Goal: Task Accomplishment & Management: Use online tool/utility

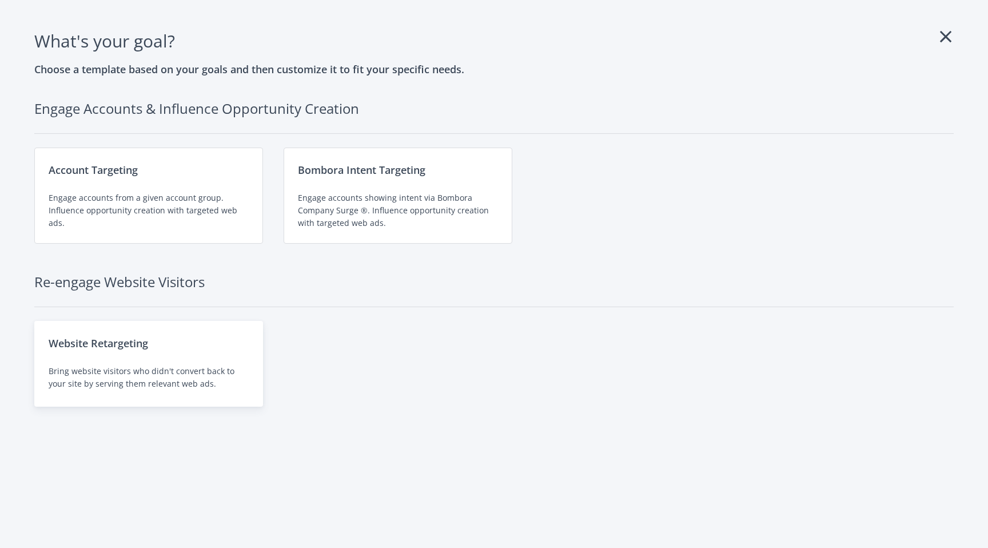
click at [144, 351] on div "Website Retargeting" at bounding box center [149, 343] width 200 height 16
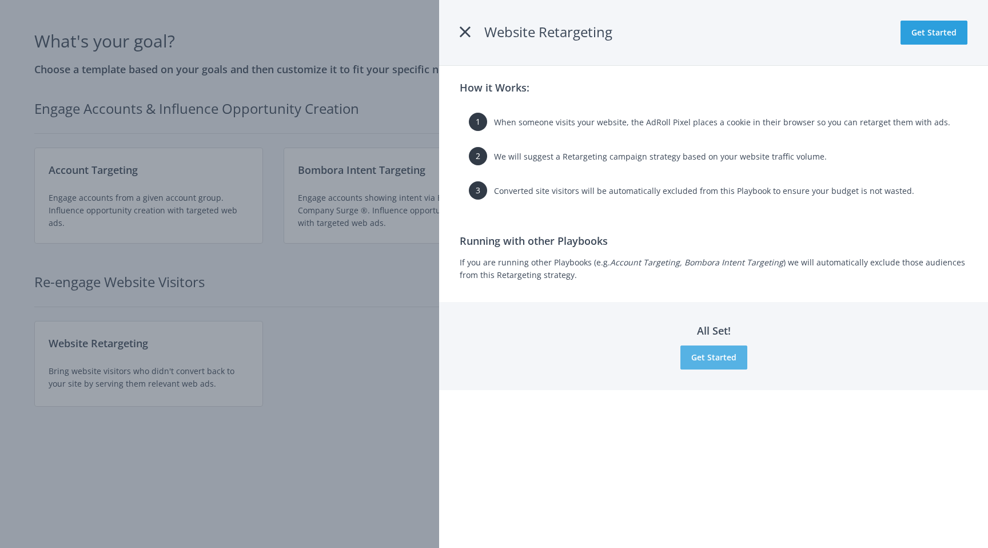
click at [709, 359] on button "Get Started" at bounding box center [713, 357] width 67 height 24
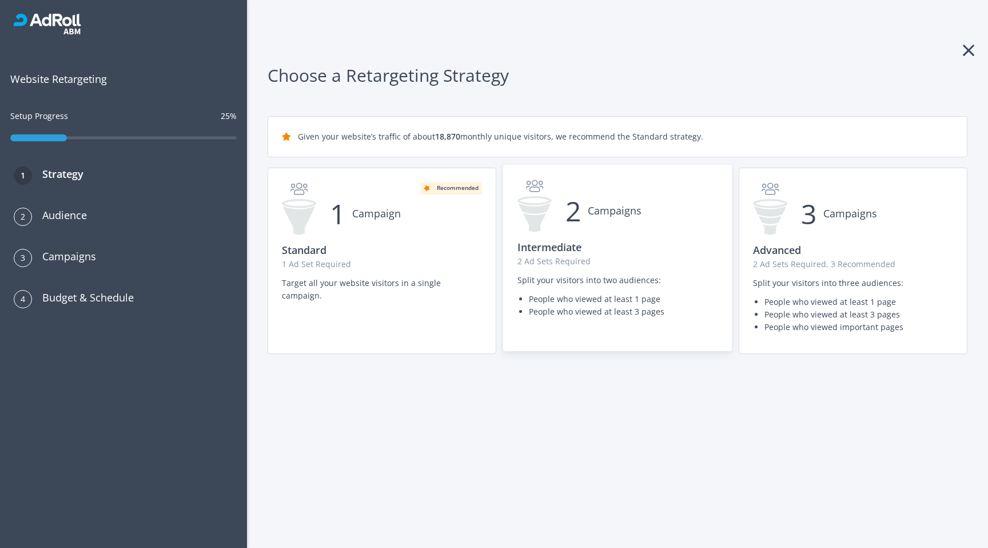
click at [620, 254] on h3 "Intermediate" at bounding box center [618, 247] width 200 height 16
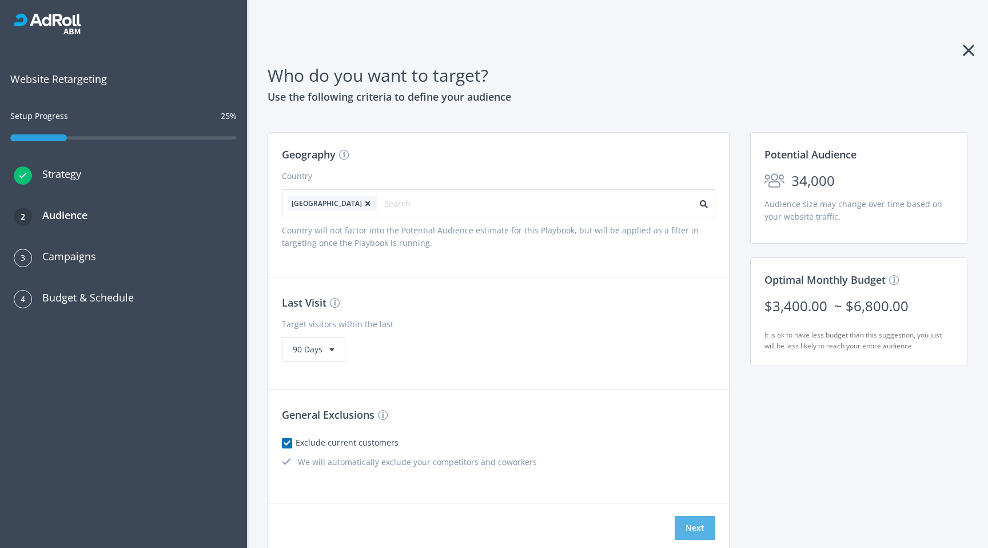
click at [699, 525] on button "Next" at bounding box center [695, 528] width 41 height 24
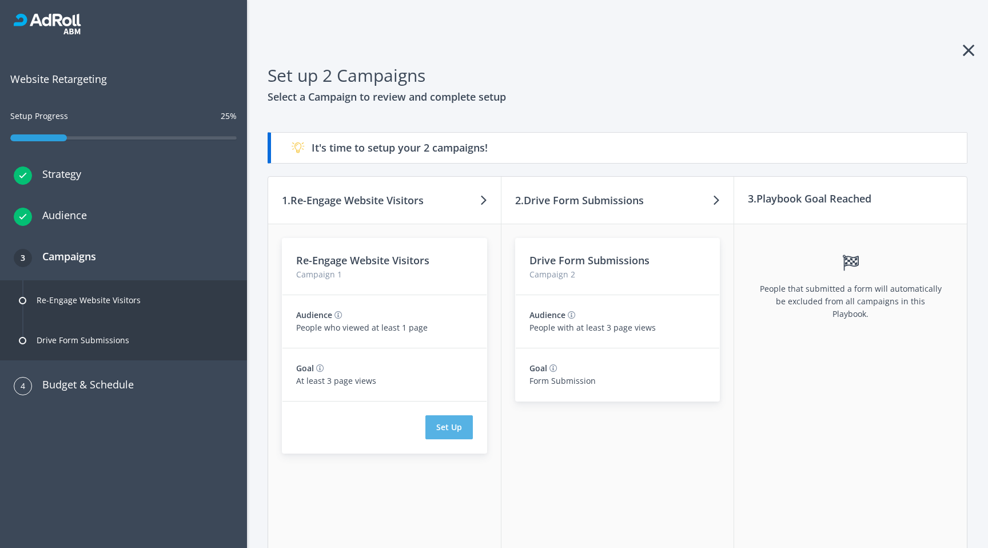
click at [452, 429] on button "Set Up" at bounding box center [448, 427] width 47 height 24
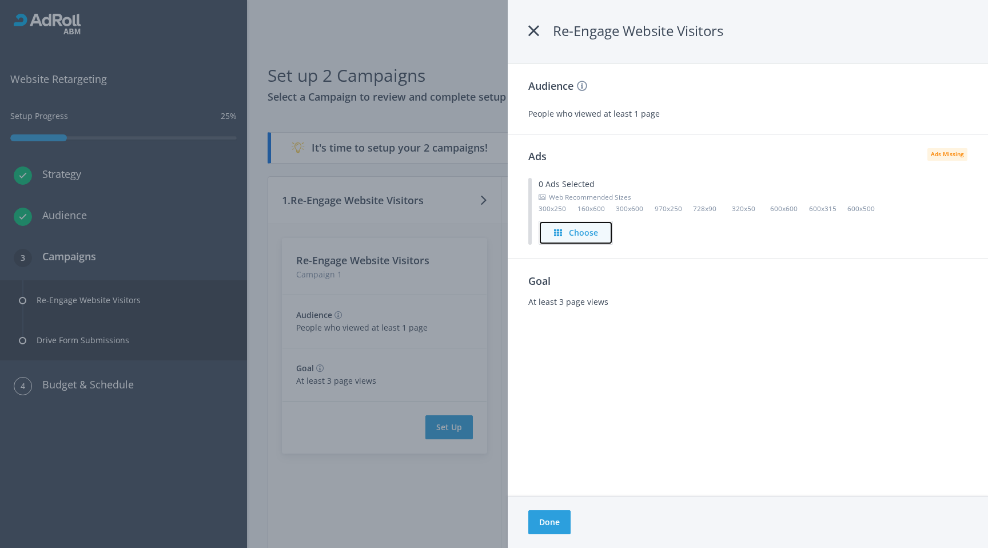
click at [595, 233] on h4 "Choose" at bounding box center [583, 232] width 29 height 13
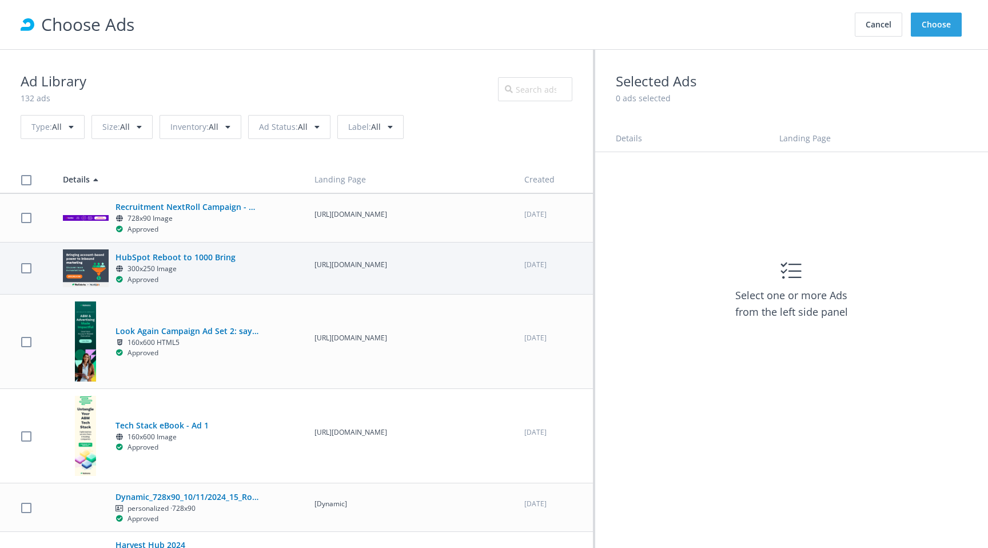
click at [292, 285] on div "HubSpot Reboot to 1000 Bring 300x250 Image Approved" at bounding box center [178, 268] width 231 height 38
checkbox input "true"
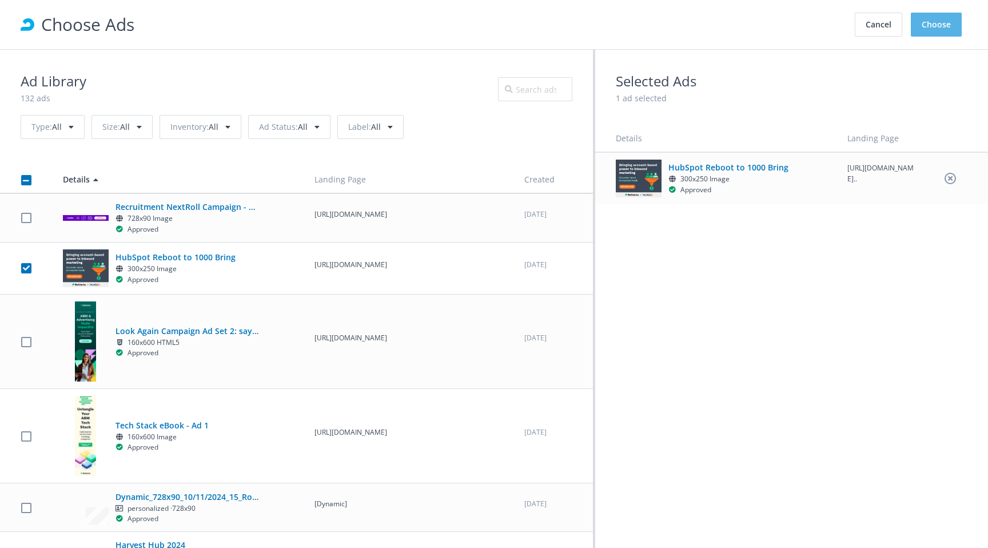
click at [941, 31] on button "Choose" at bounding box center [936, 25] width 51 height 24
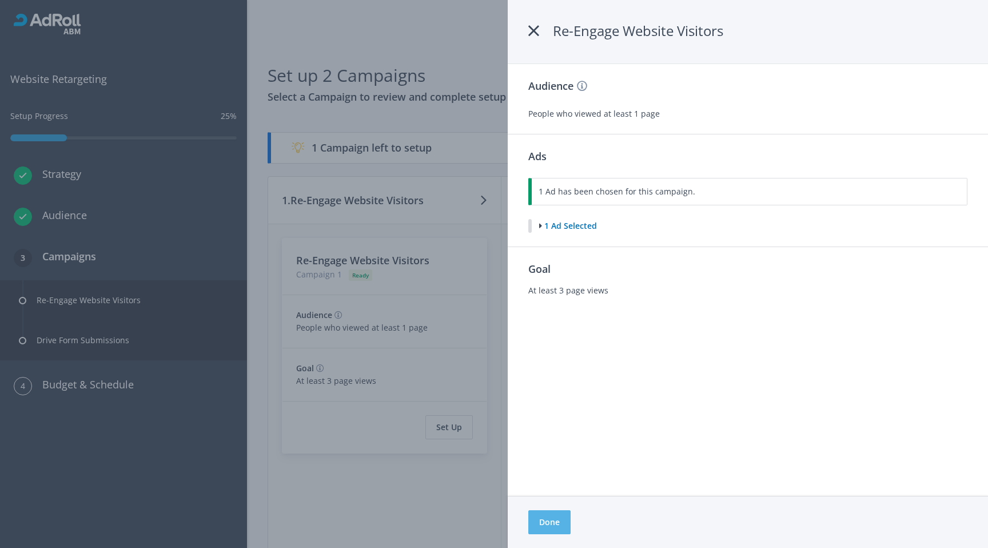
click at [551, 526] on button "Done" at bounding box center [549, 522] width 42 height 24
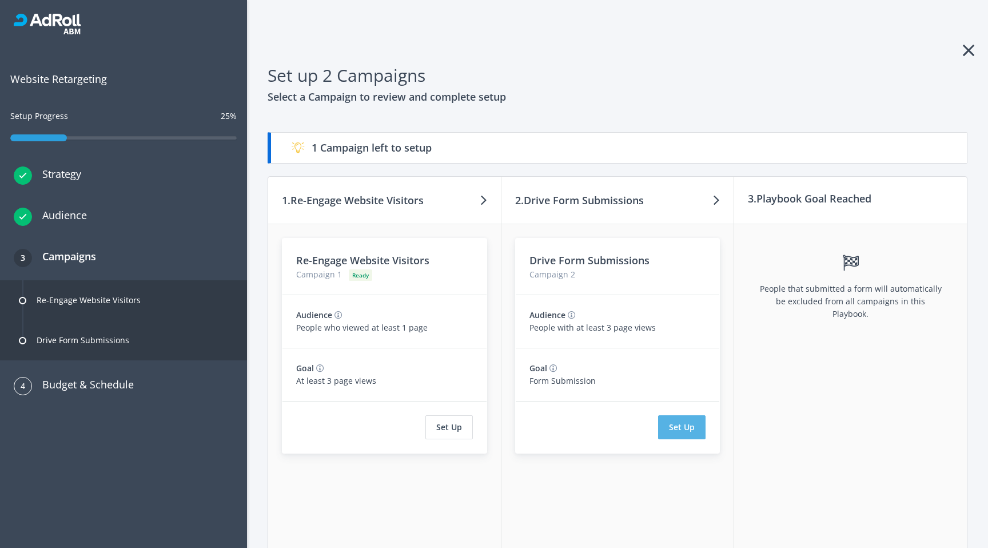
click at [684, 425] on button "Set Up" at bounding box center [681, 427] width 47 height 24
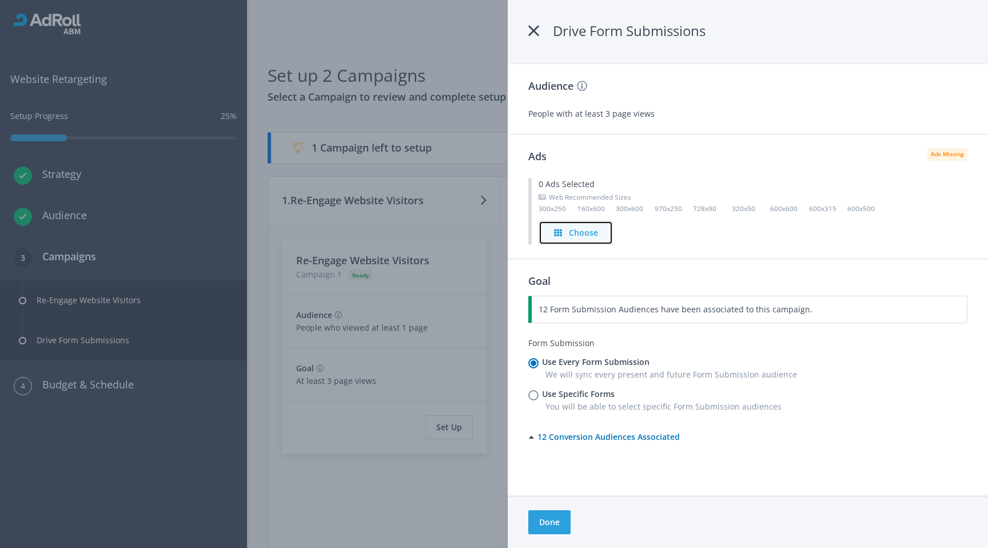
click at [575, 233] on h4 "Choose" at bounding box center [583, 232] width 29 height 13
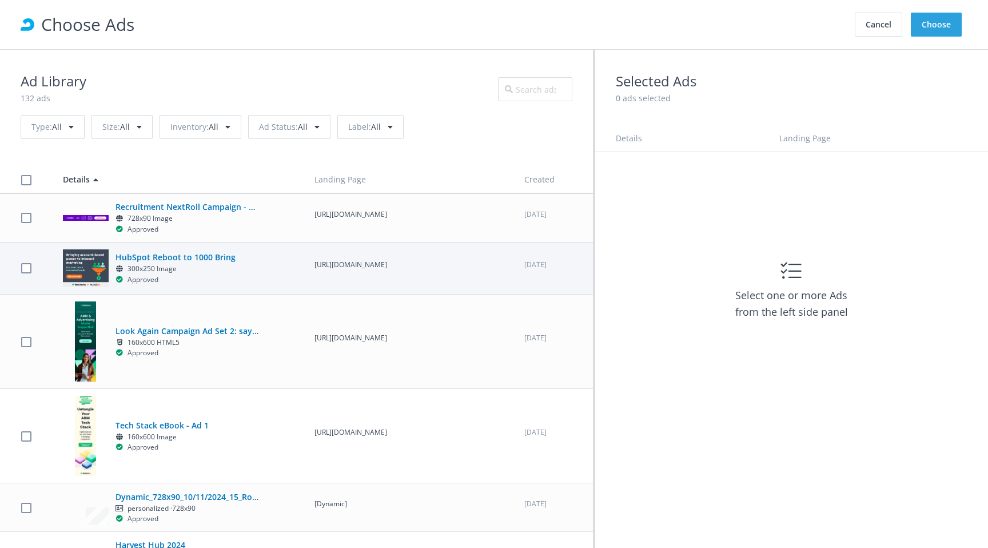
click at [274, 277] on div "HubSpot Reboot to 1000 Bring 300x250 Image Approved" at bounding box center [178, 268] width 231 height 38
checkbox input "true"
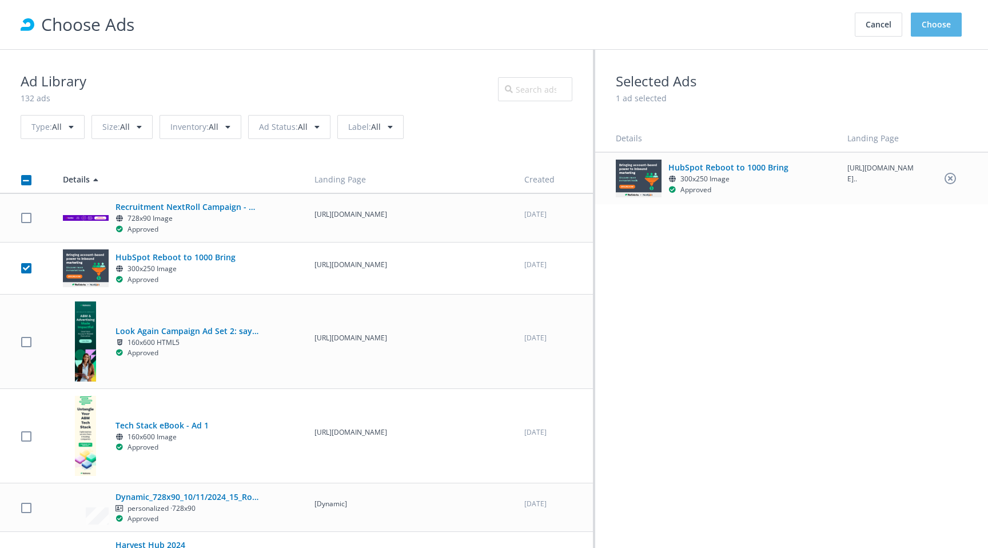
click at [936, 33] on button "Choose" at bounding box center [936, 25] width 51 height 24
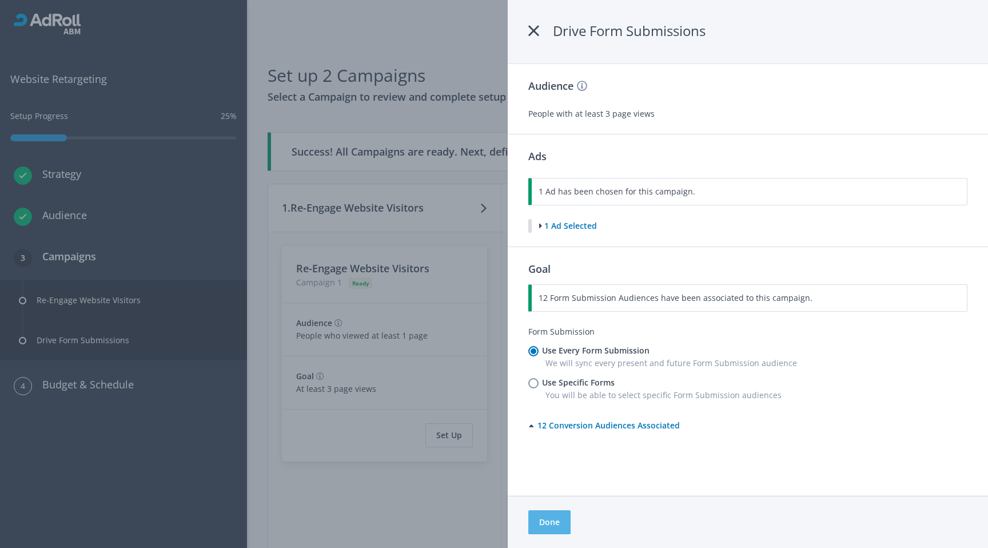
click at [555, 524] on button "Done" at bounding box center [549, 522] width 42 height 24
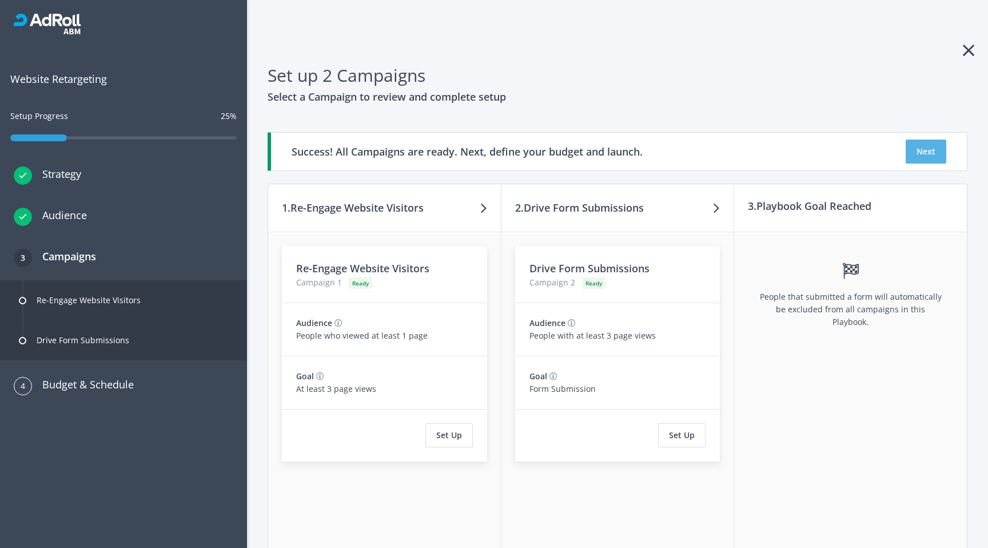
click at [930, 153] on button "Next" at bounding box center [926, 152] width 41 height 24
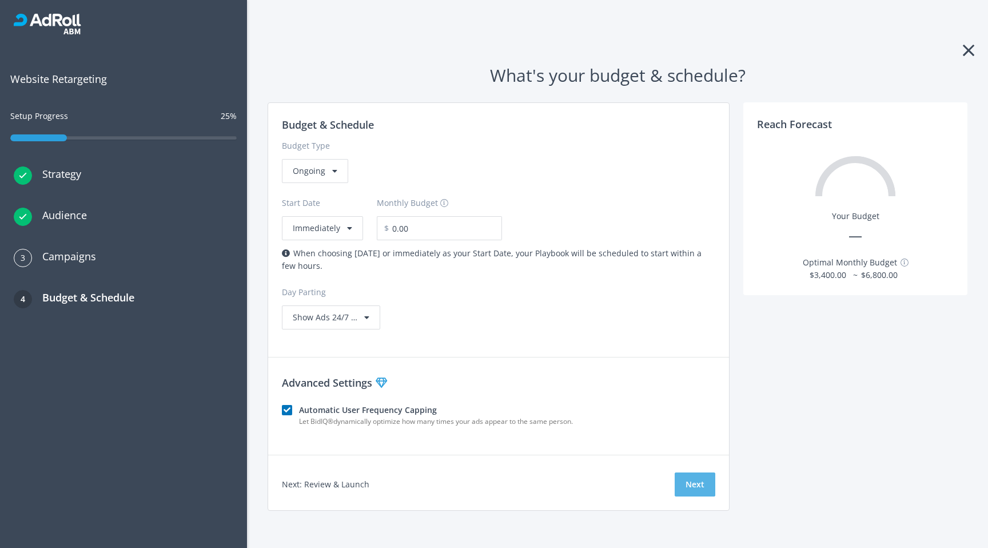
click at [691, 485] on button "Next" at bounding box center [695, 484] width 41 height 24
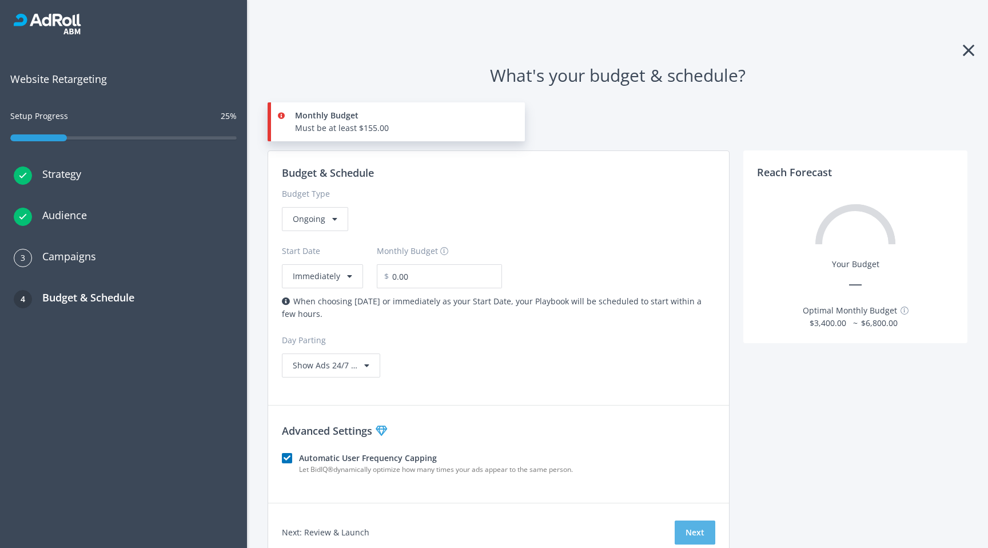
scroll to position [51, 0]
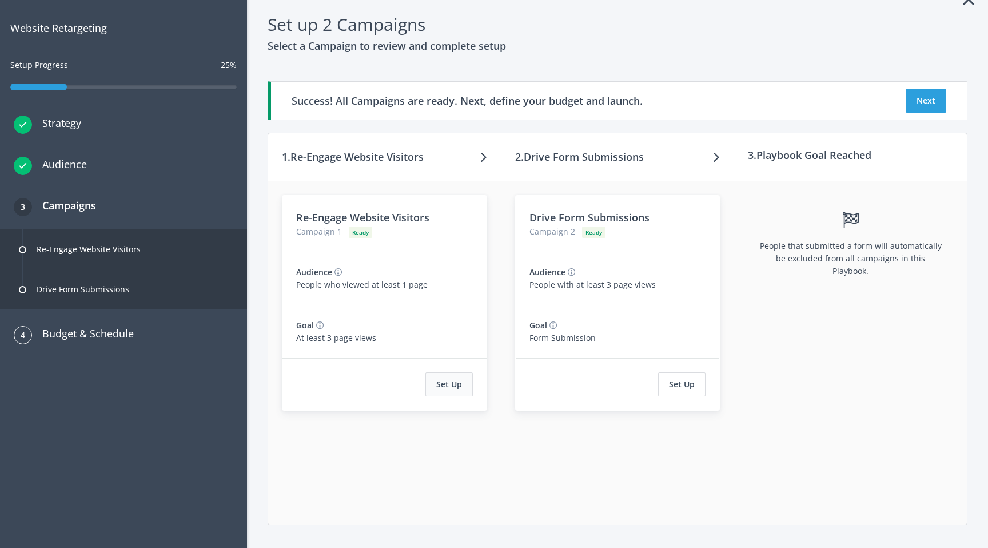
click at [448, 384] on button "Set Up" at bounding box center [448, 384] width 47 height 24
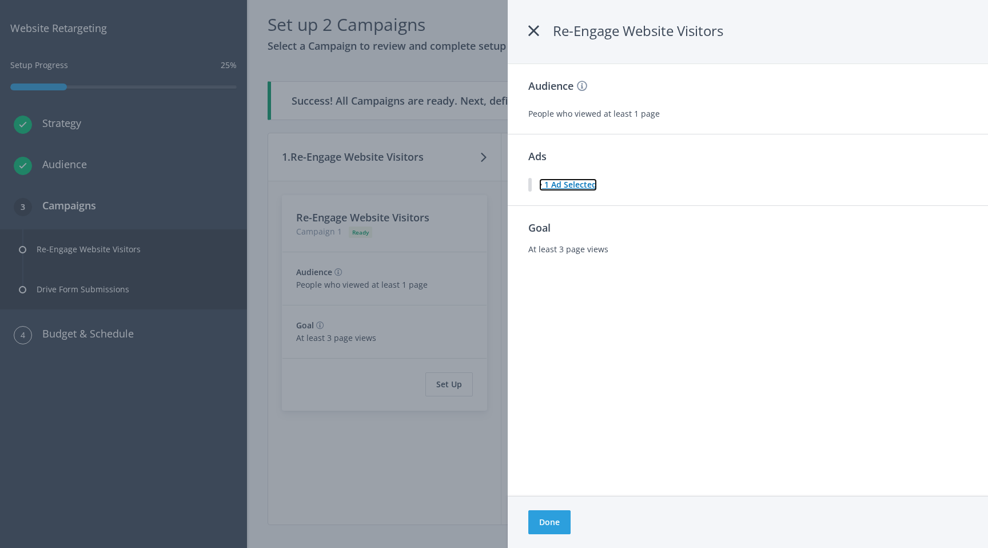
click at [569, 184] on button "1 Ad Selected" at bounding box center [568, 185] width 59 height 14
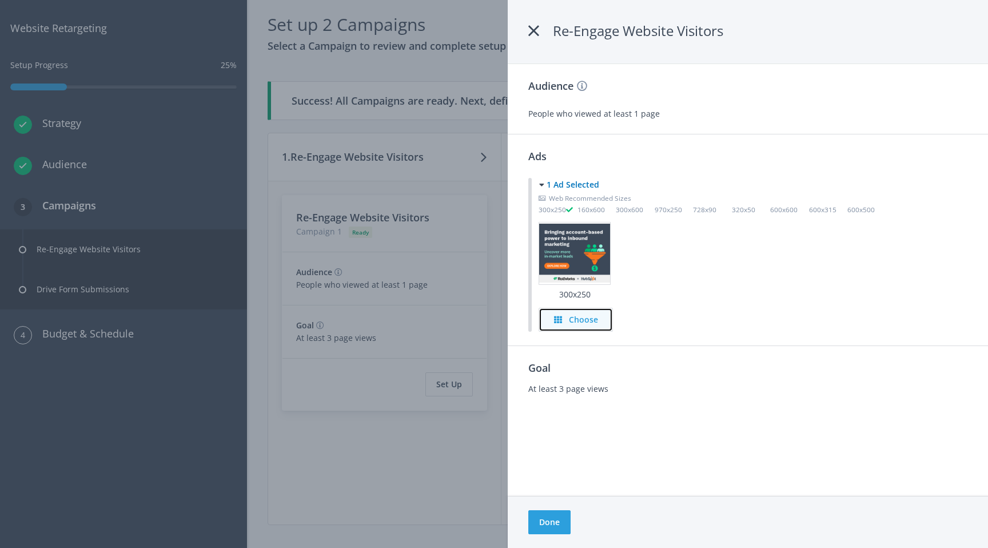
click at [580, 318] on h4 "Choose" at bounding box center [583, 319] width 29 height 13
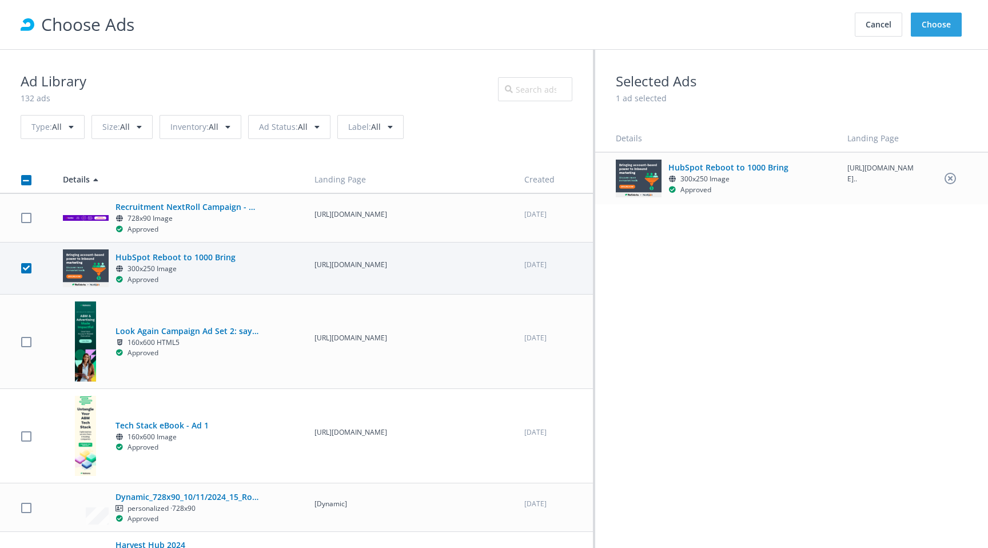
click at [207, 284] on div "Approved" at bounding box center [187, 279] width 143 height 11
checkbox input "false"
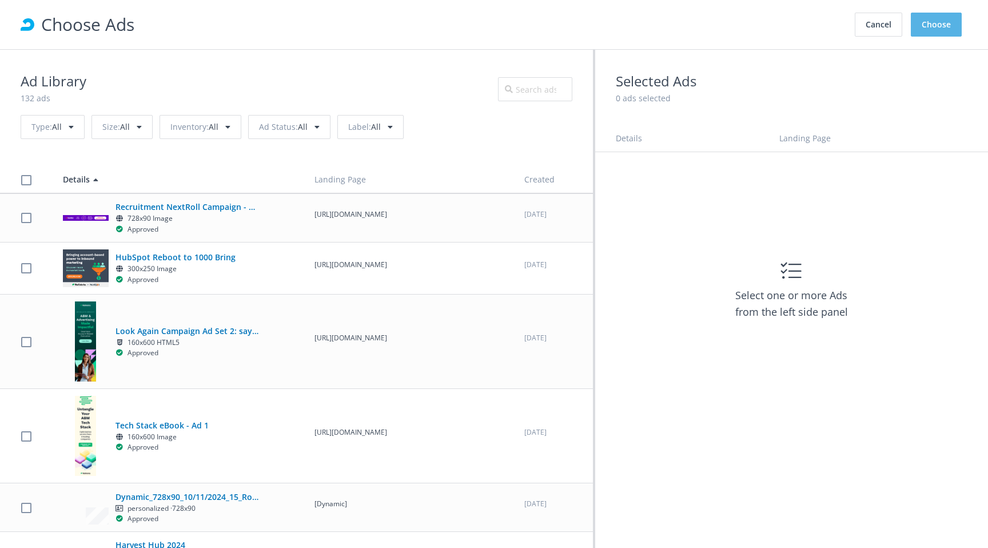
click at [933, 26] on button "Choose" at bounding box center [936, 25] width 51 height 24
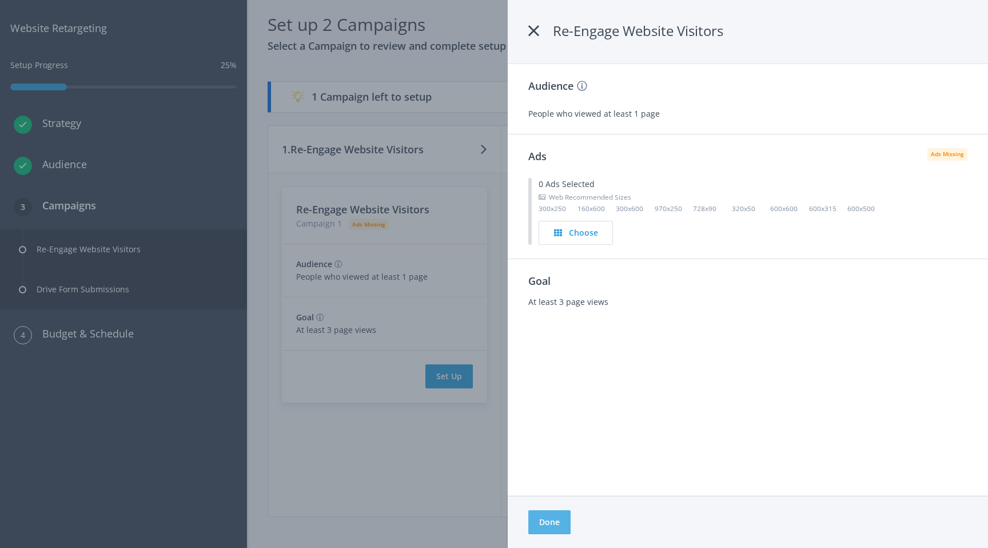
click at [560, 528] on button "Done" at bounding box center [549, 522] width 42 height 24
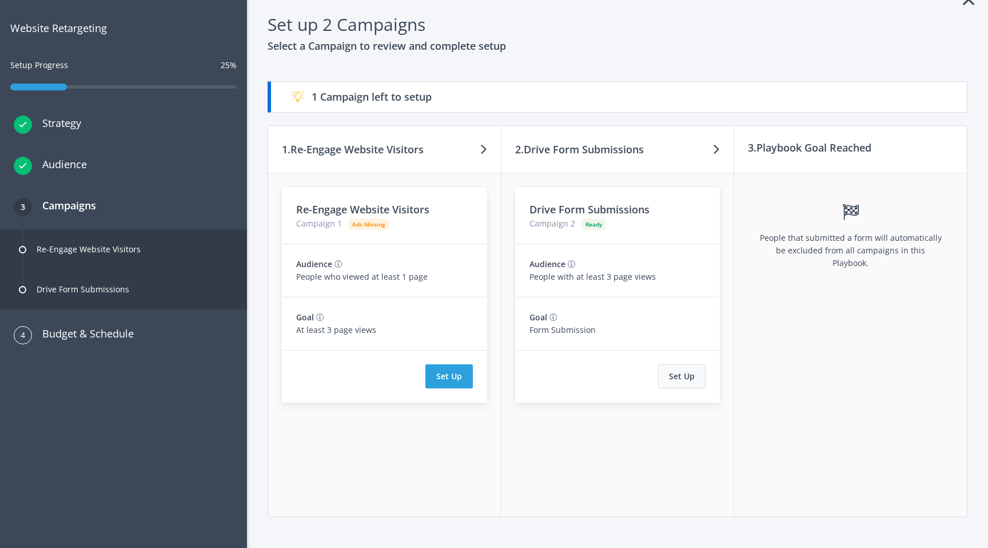
click at [679, 378] on button "Set Up" at bounding box center [681, 376] width 47 height 24
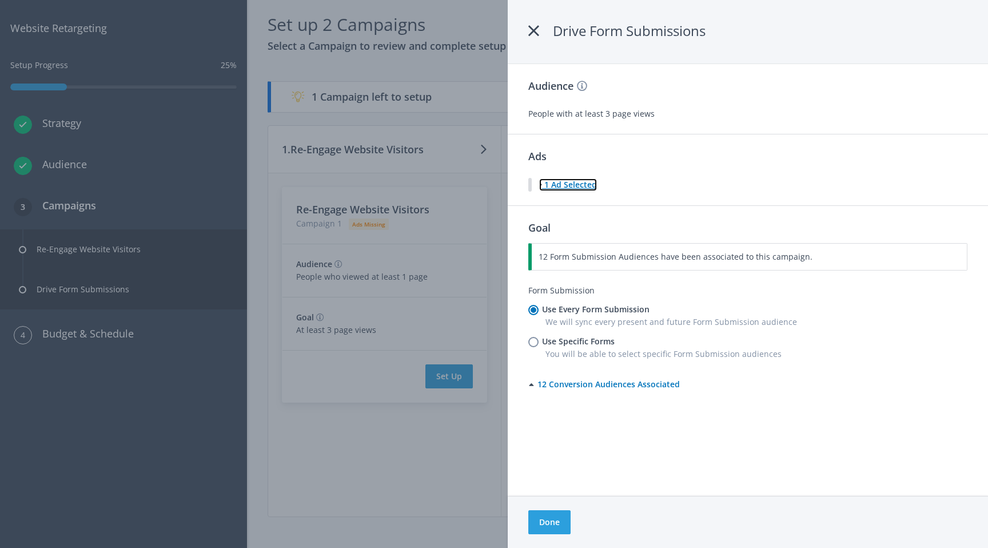
click at [566, 182] on button "1 Ad Selected" at bounding box center [568, 185] width 59 height 14
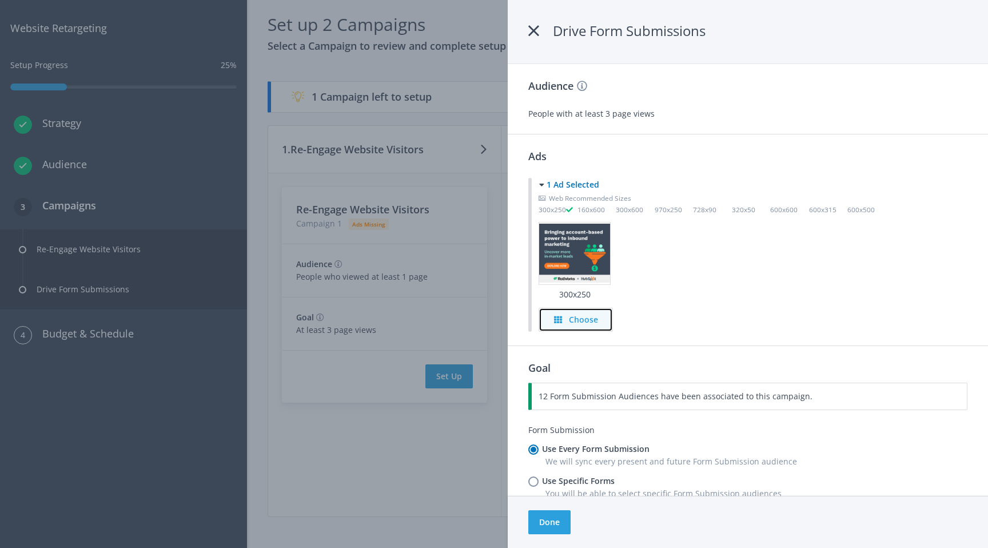
click at [576, 318] on h4 "Choose" at bounding box center [583, 319] width 29 height 13
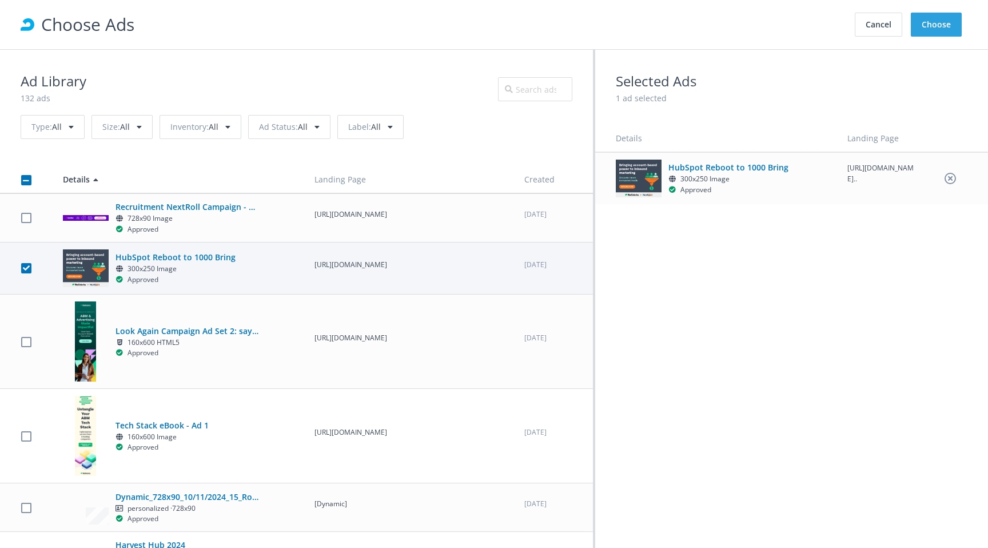
click at [221, 274] on div "300x250 Image" at bounding box center [187, 269] width 143 height 11
checkbox input "false"
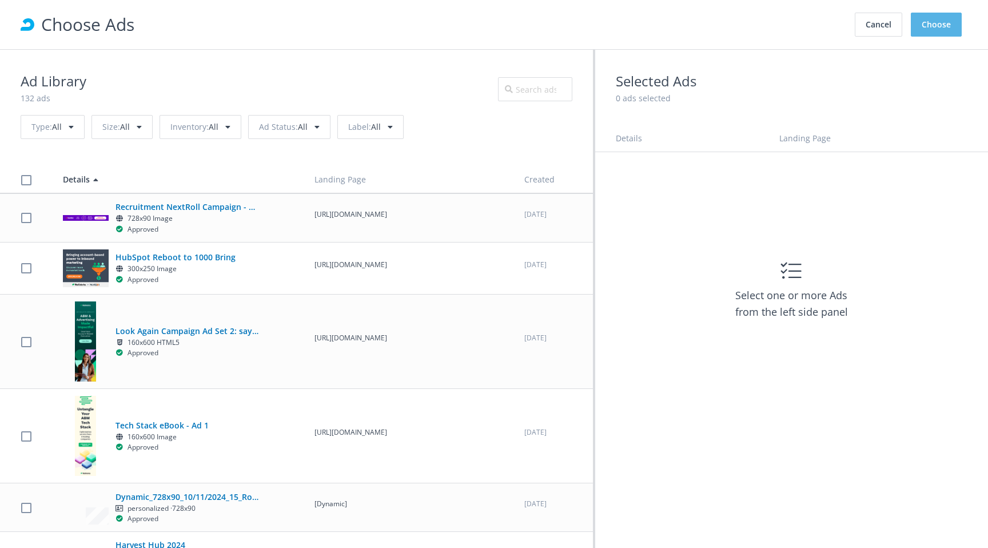
click at [943, 25] on button "Choose" at bounding box center [936, 25] width 51 height 24
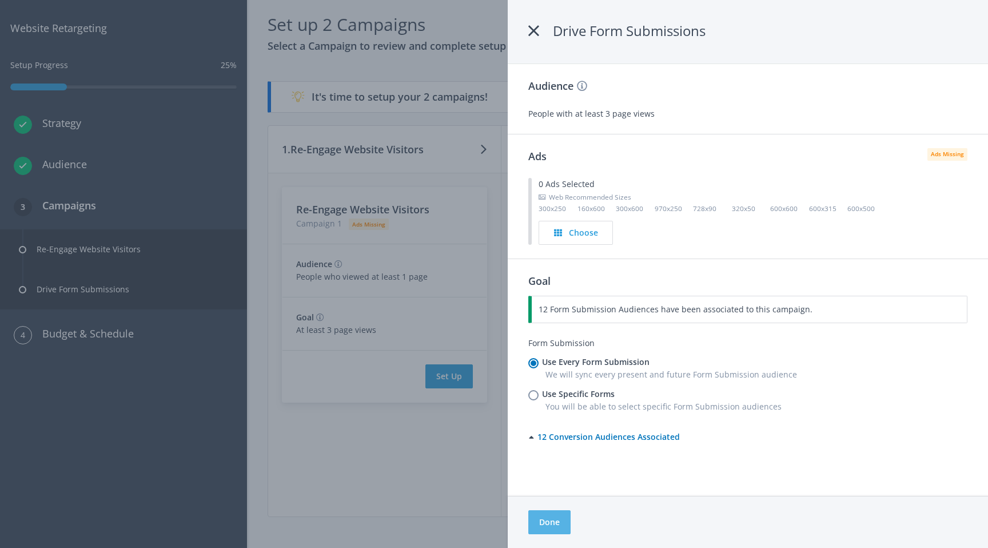
click at [553, 527] on button "Done" at bounding box center [549, 522] width 42 height 24
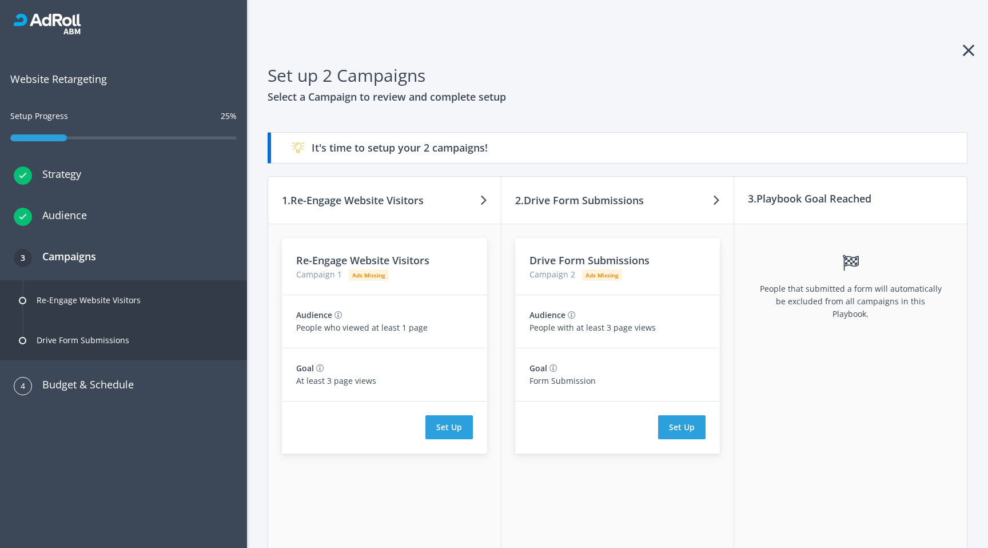
click at [771, 200] on h3 "3. Playbook Goal Reached" at bounding box center [810, 198] width 124 height 16
